Goal: Transaction & Acquisition: Purchase product/service

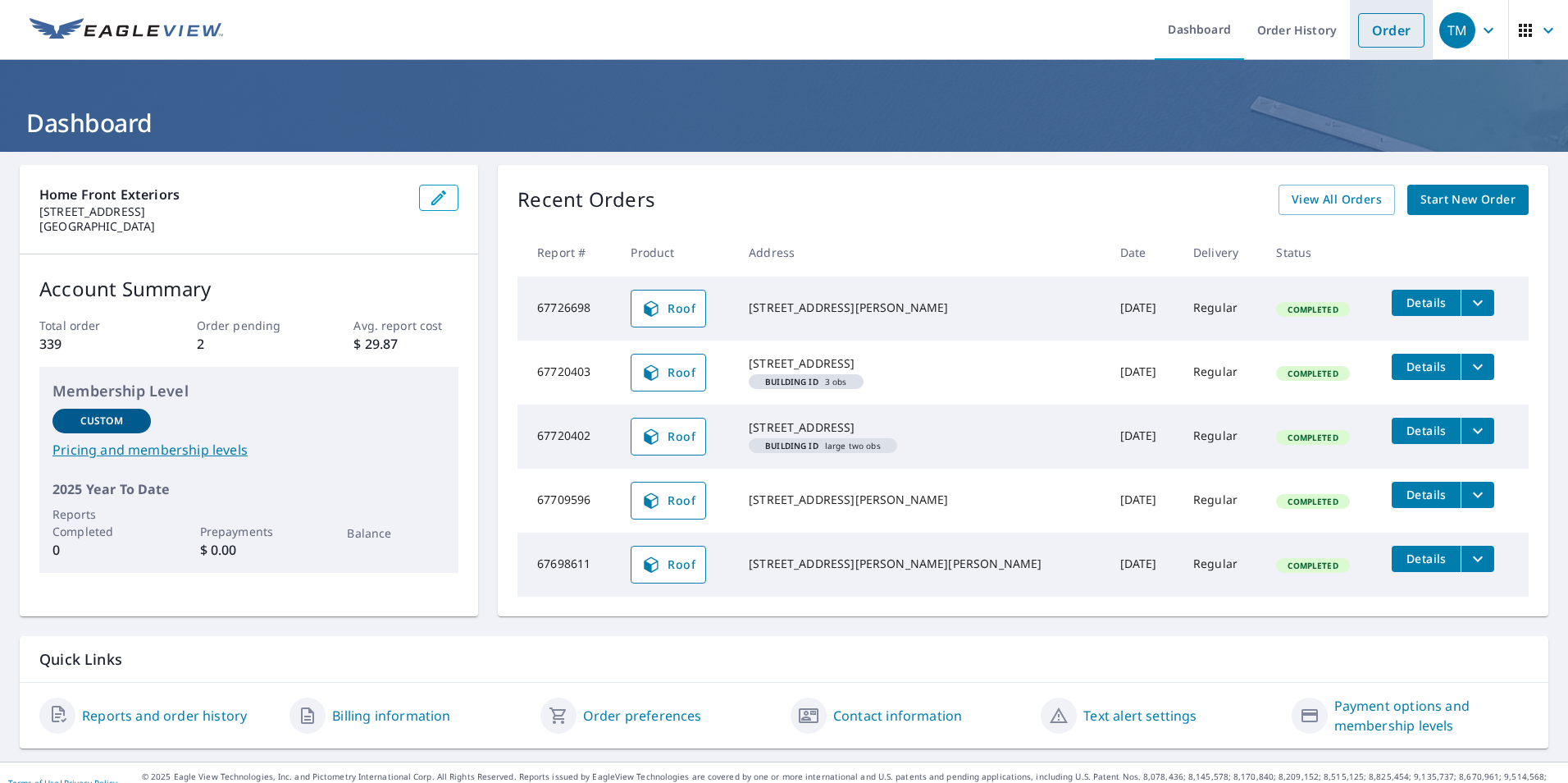
drag, startPoint x: 1365, startPoint y: 42, endPoint x: 1347, endPoint y: 41, distance: 18.0
click at [1365, 42] on link "Order" at bounding box center [1391, 30] width 66 height 34
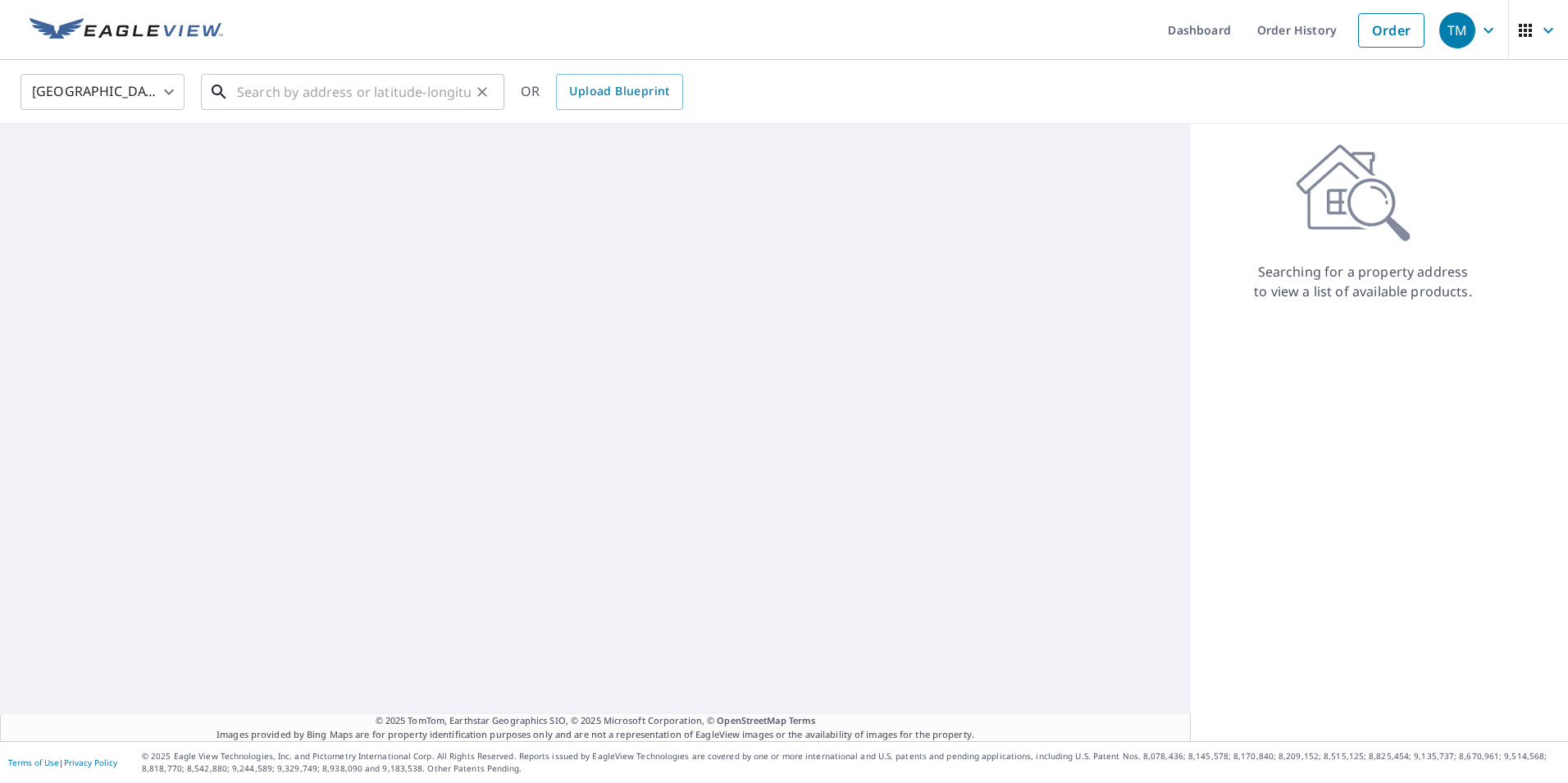
click at [359, 101] on input "text" at bounding box center [353, 91] width 234 height 46
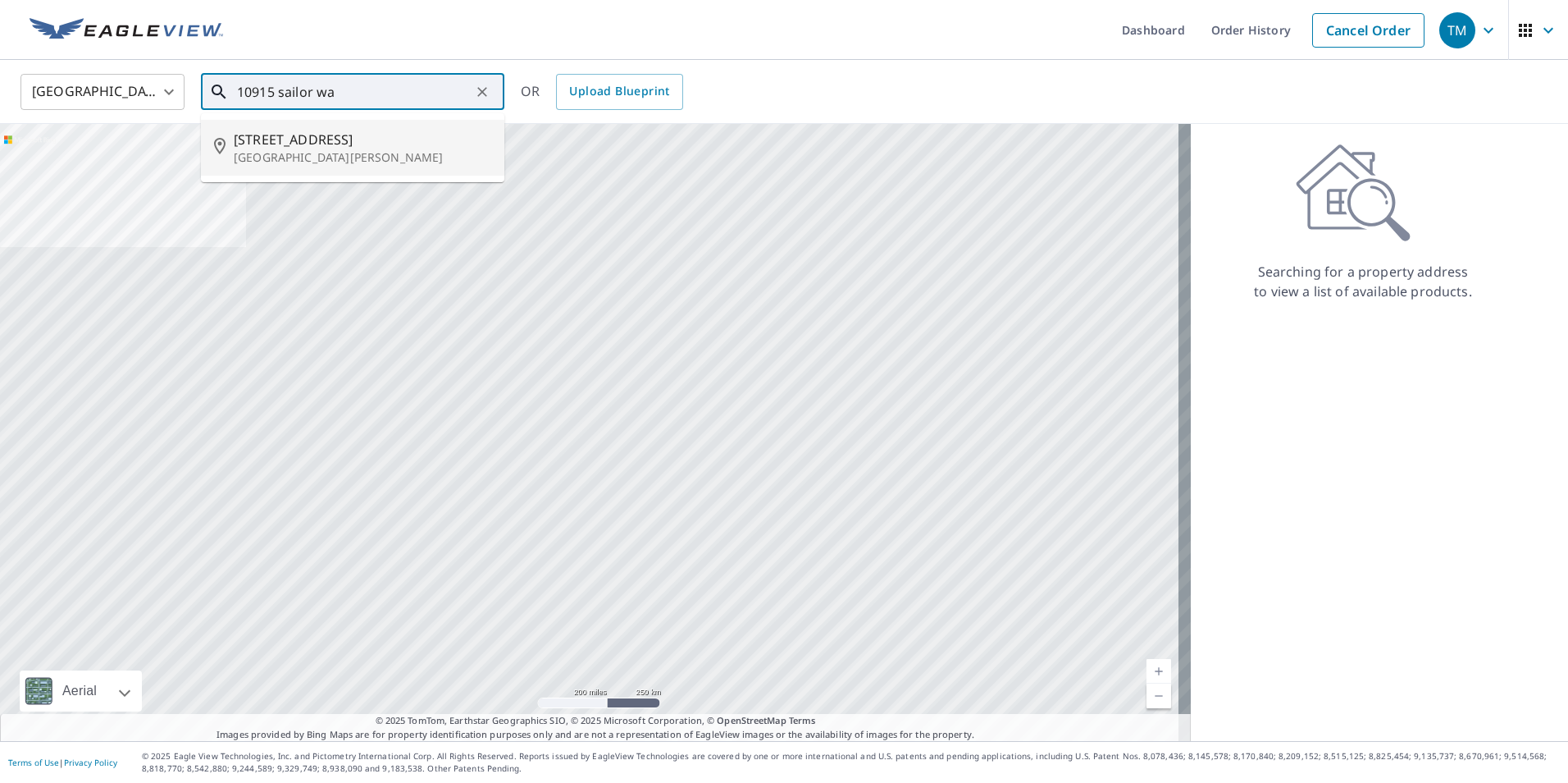
click at [325, 160] on p "Saint Paul, MN 55129" at bounding box center [362, 158] width 257 height 16
type input "10915 Sailor Way Saint Paul, MN 55129"
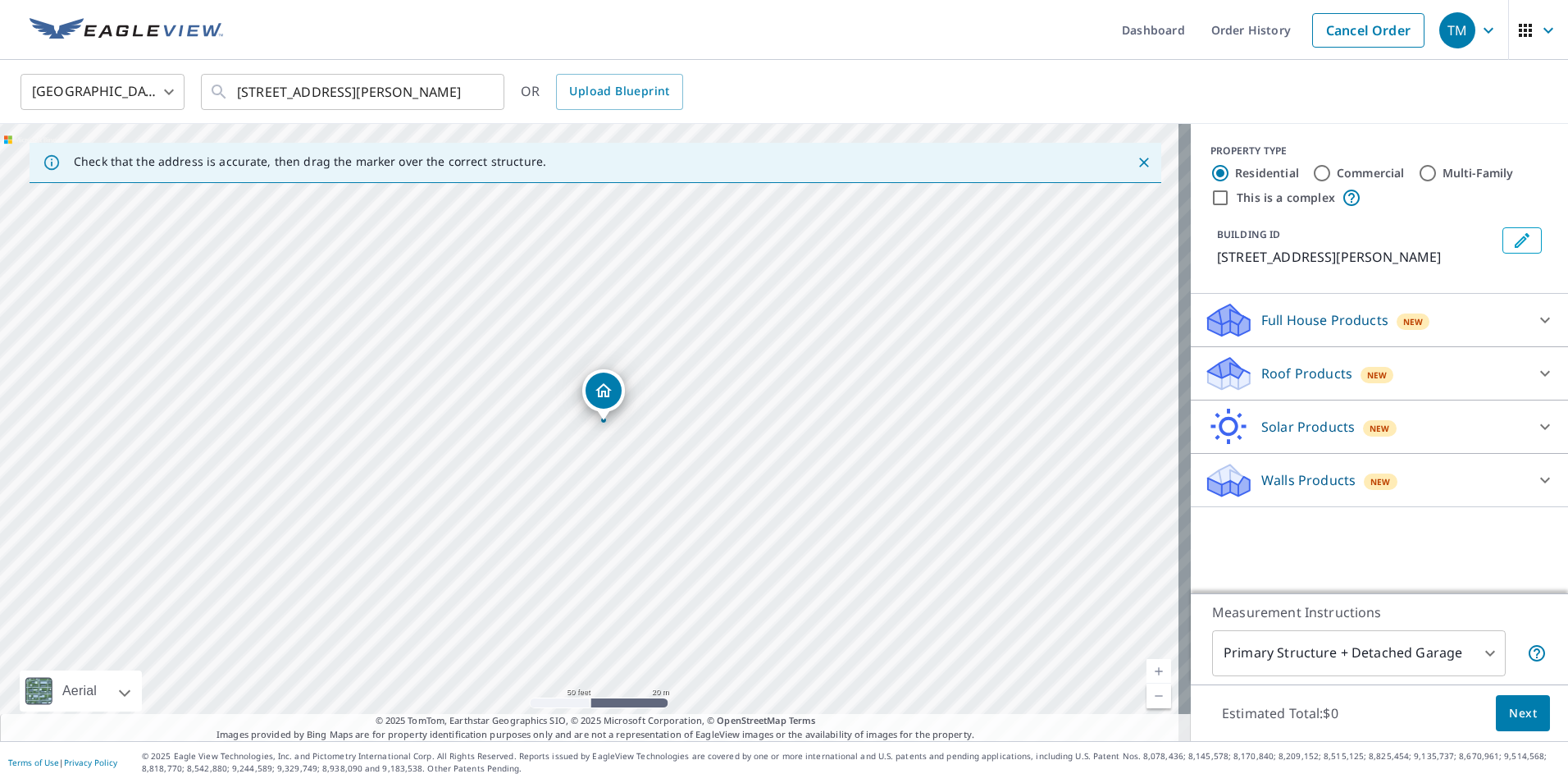
drag, startPoint x: 492, startPoint y: 406, endPoint x: 714, endPoint y: 535, distance: 256.8
click at [714, 535] on div "10915 Sailor Way Saint Paul, MN 55129" at bounding box center [595, 432] width 1191 height 617
click at [1269, 368] on p "Roof Products" at bounding box center [1307, 373] width 91 height 20
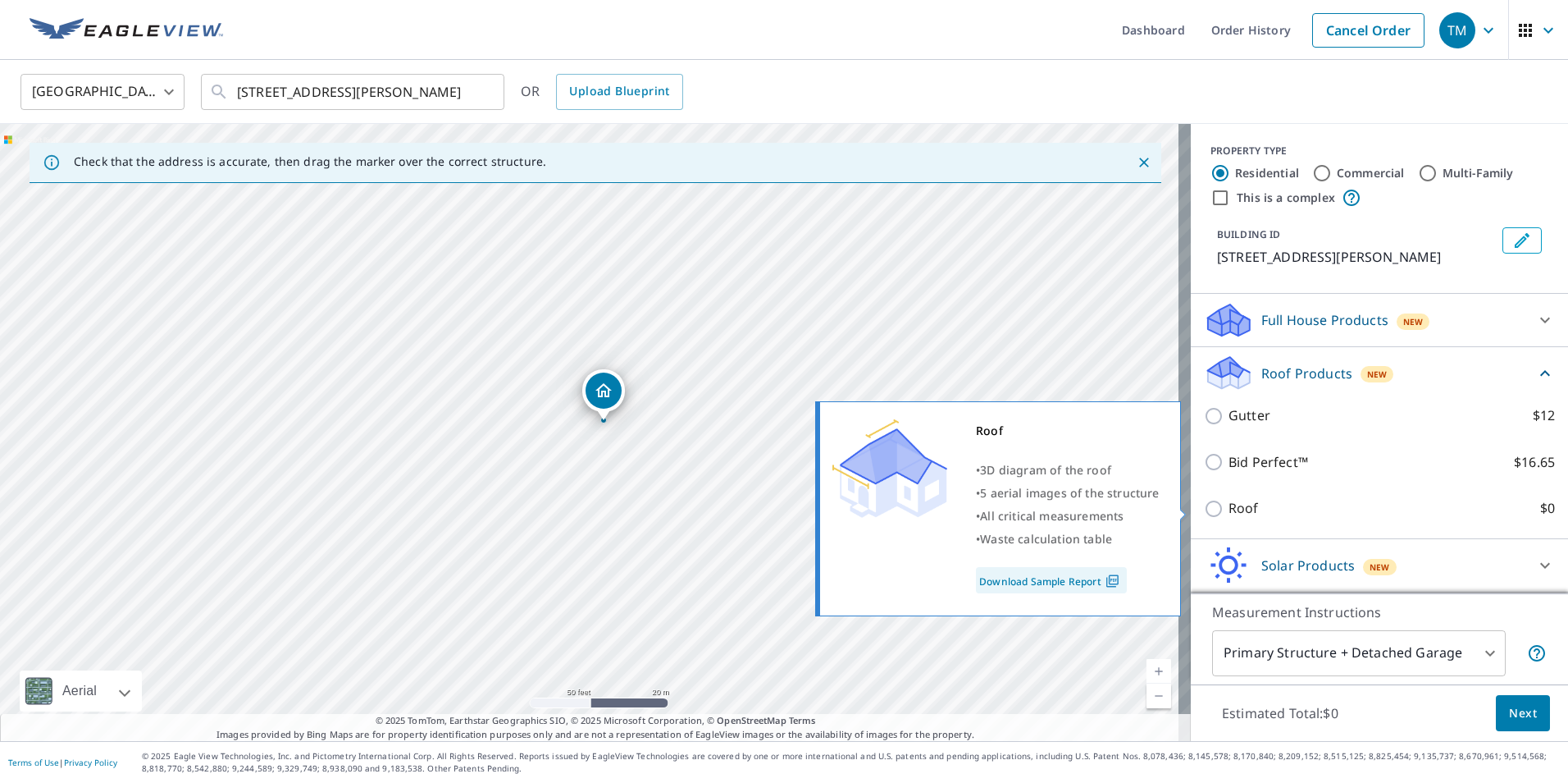
click at [1206, 511] on input "Roof $0" at bounding box center [1216, 509] width 24 height 20
checkbox input "true"
type input "3"
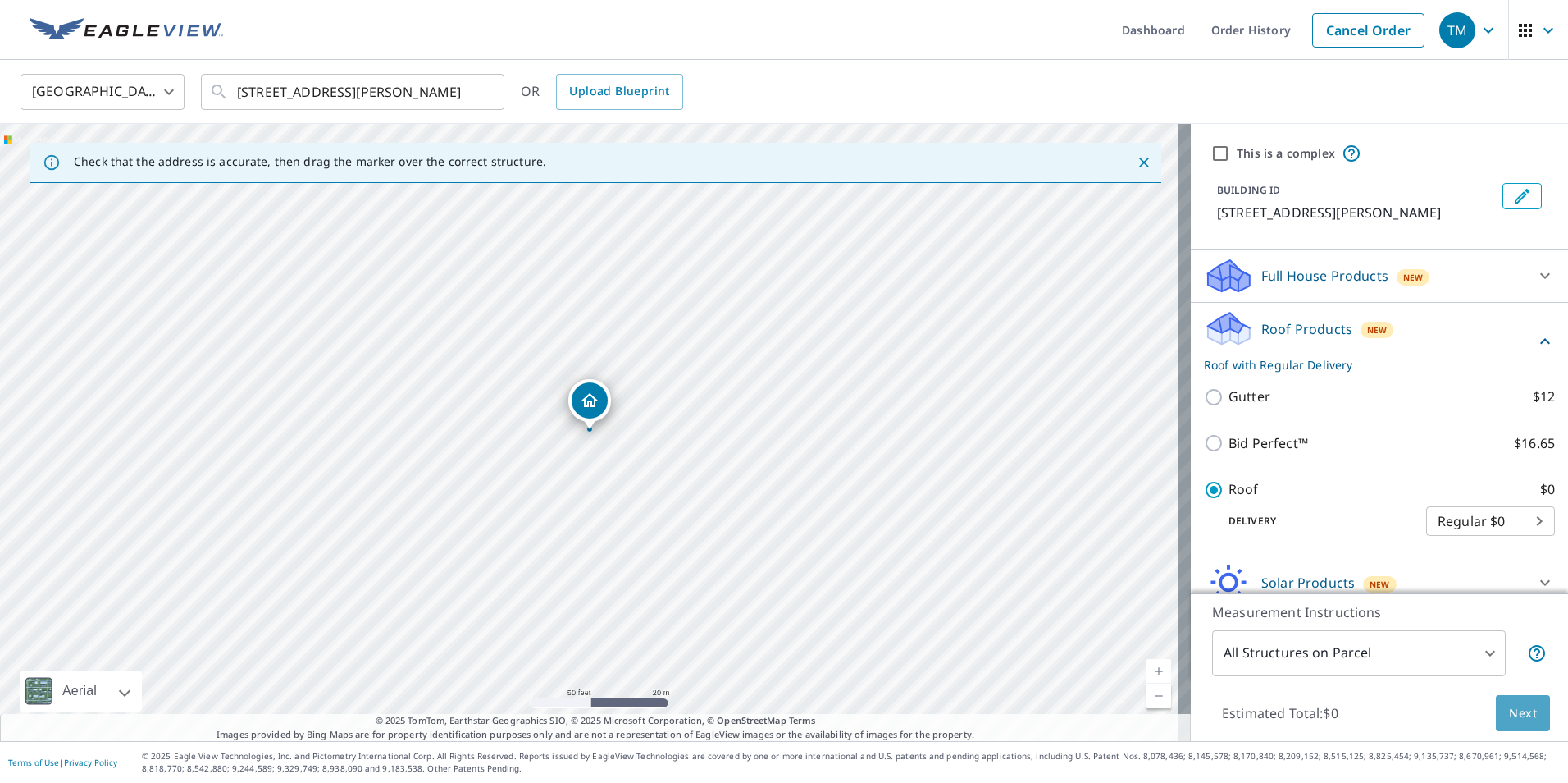
click at [1517, 709] on span "Next" at bounding box center [1523, 713] width 28 height 21
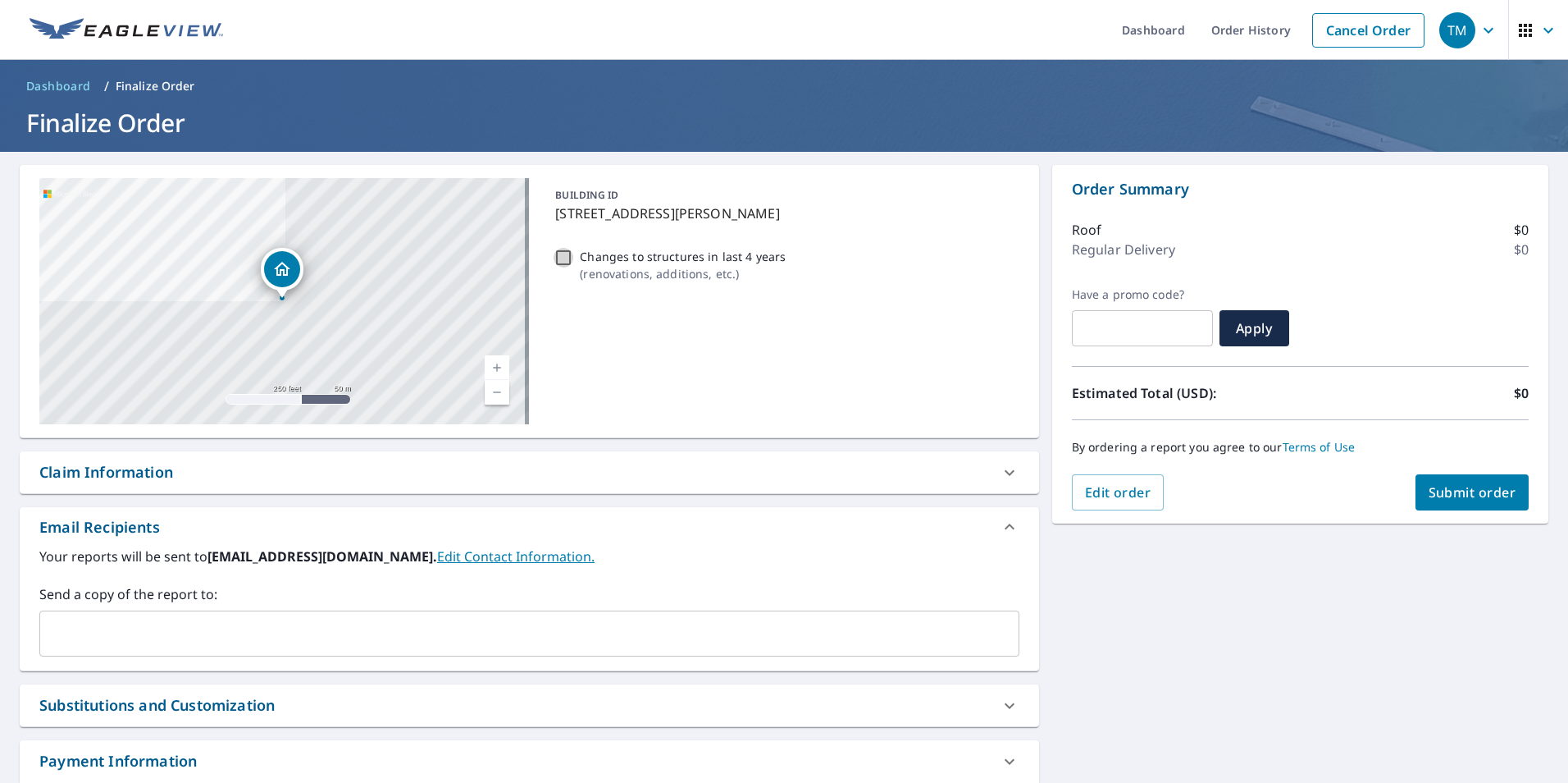
click at [560, 256] on input "Changes to structures in last 4 years ( renovations, additions, etc. )" at bounding box center [564, 257] width 20 height 20
checkbox input "true"
click at [1459, 501] on button "Submit order" at bounding box center [1472, 492] width 114 height 36
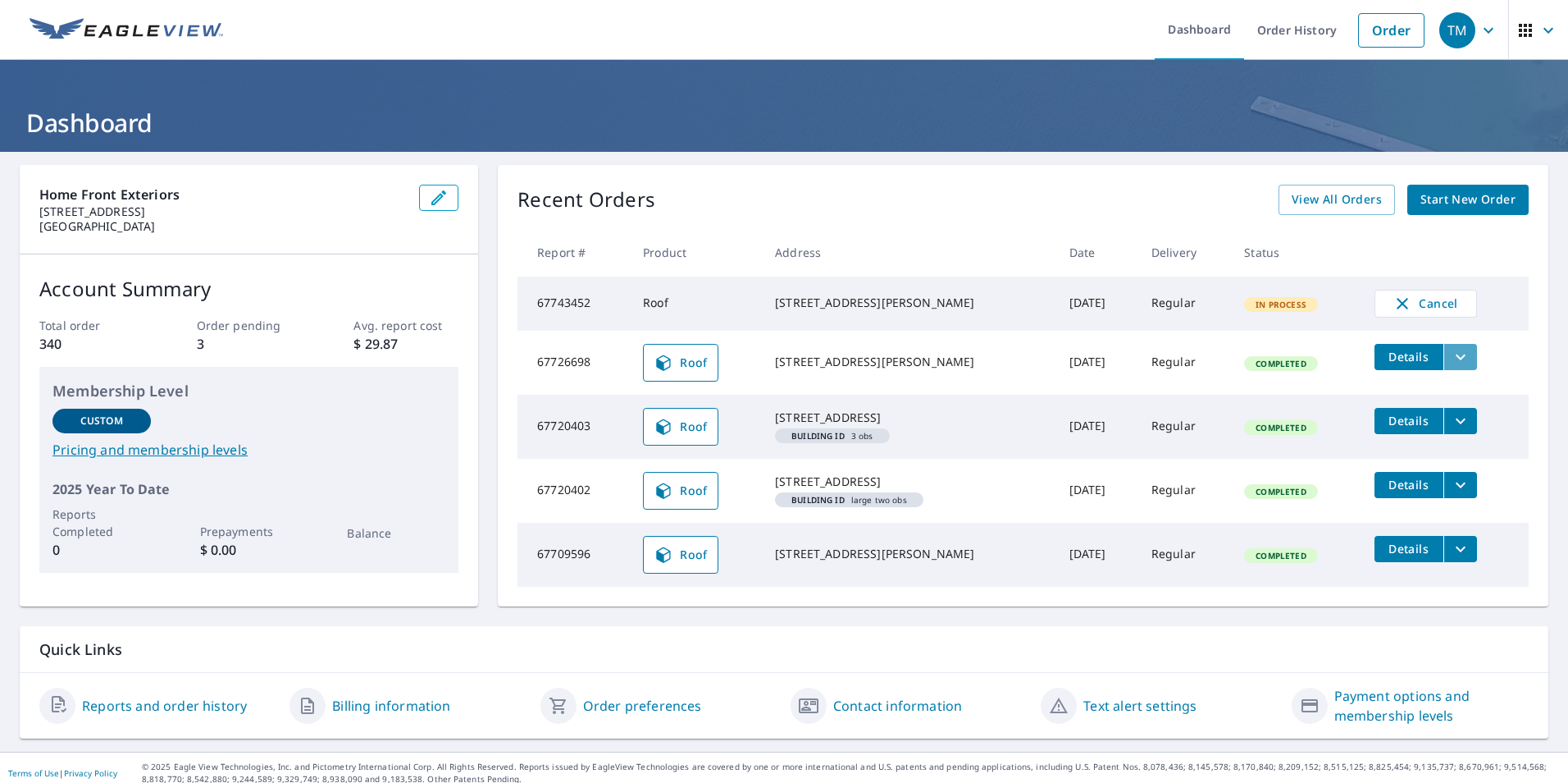
click at [1459, 354] on button "filesDropdownBtn-67726698" at bounding box center [1460, 356] width 34 height 26
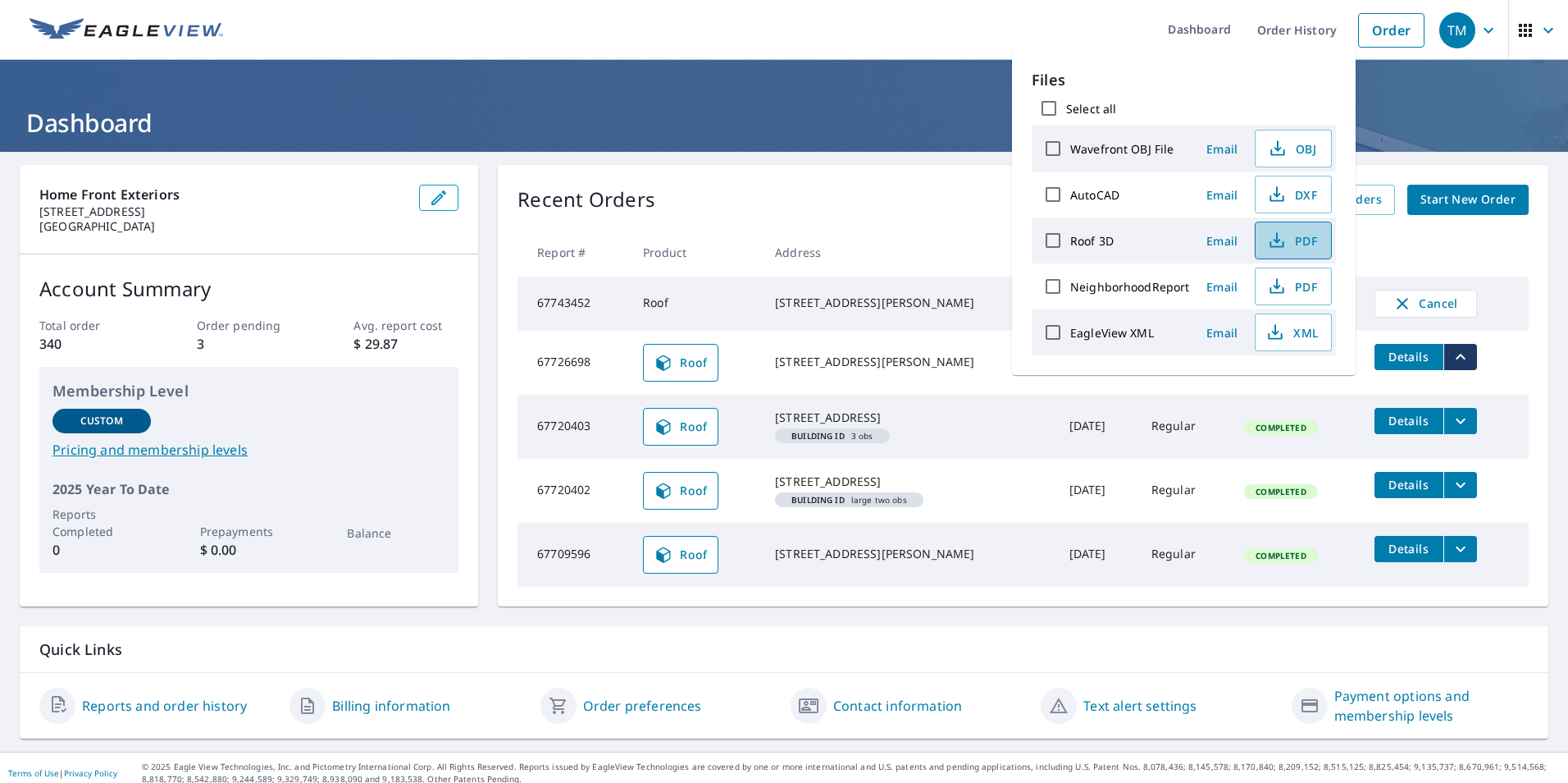
click at [1298, 244] on span "PDF" at bounding box center [1292, 240] width 53 height 20
click at [878, 123] on h1 "Dashboard" at bounding box center [784, 123] width 1529 height 34
